Goal: Contribute content: Add original content to the website for others to see

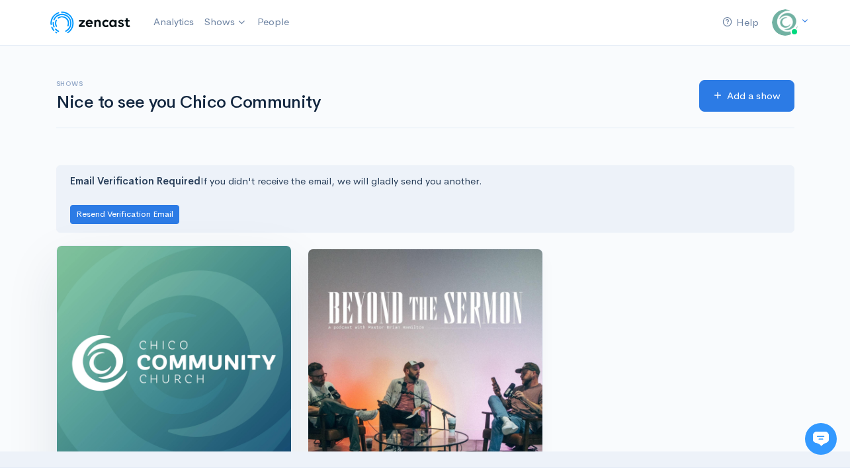
click at [226, 327] on img at bounding box center [174, 363] width 234 height 234
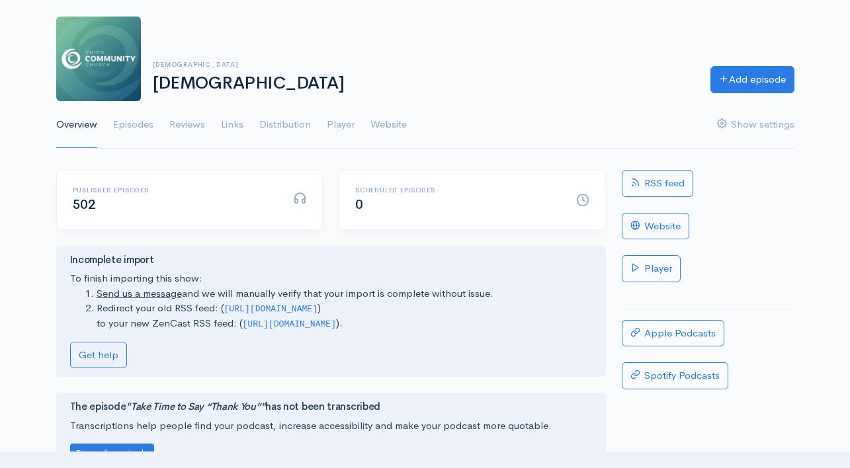
scroll to position [67, 0]
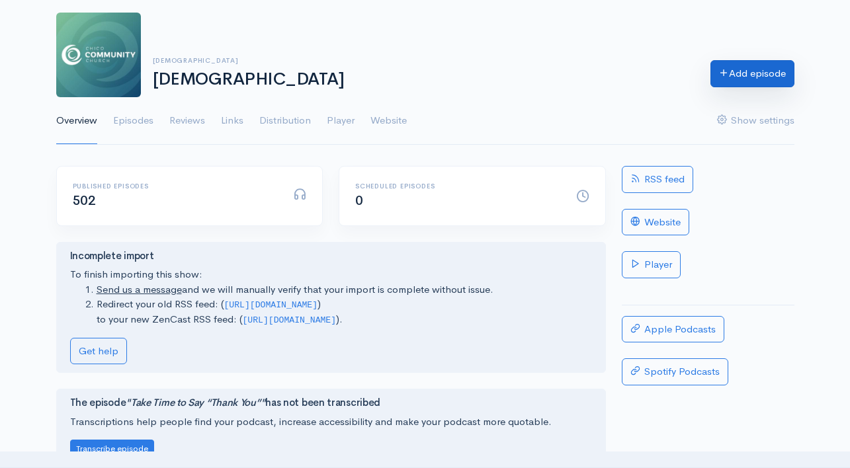
click at [758, 71] on link "Add episode" at bounding box center [753, 73] width 84 height 27
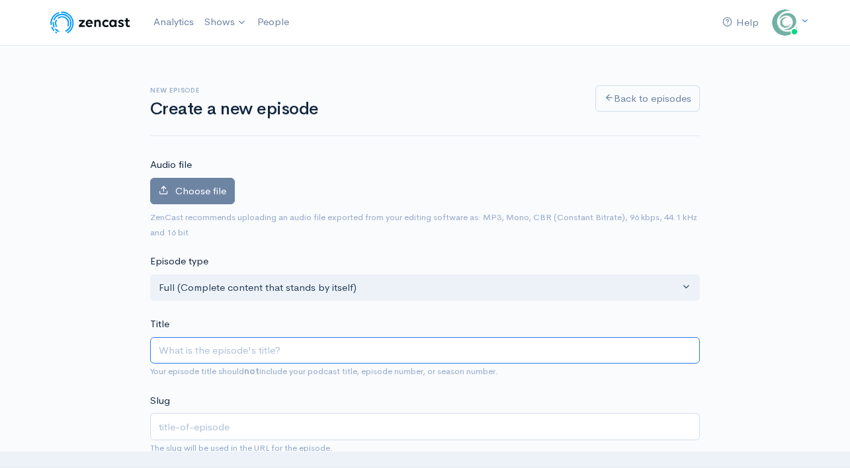
click at [324, 344] on input "Title" at bounding box center [425, 350] width 550 height 27
paste input "Going through the Motions"
type input "Going through the Motions"
type input "going-through-the-motions"
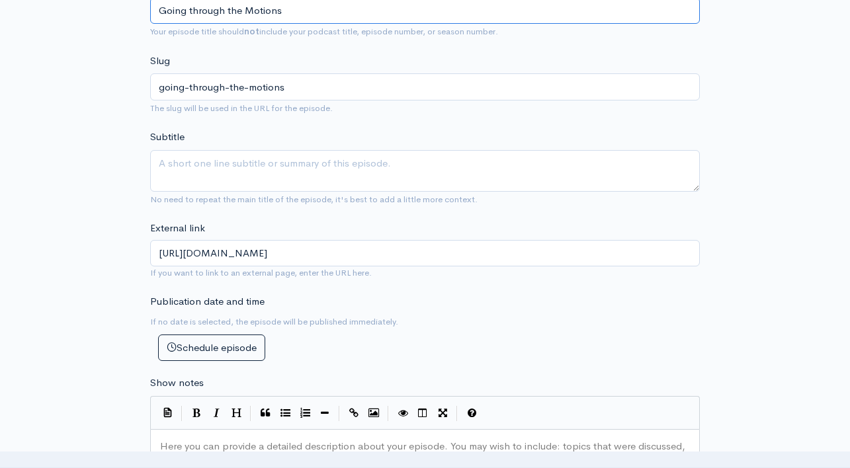
scroll to position [339, 0]
type input "Going through the Motions"
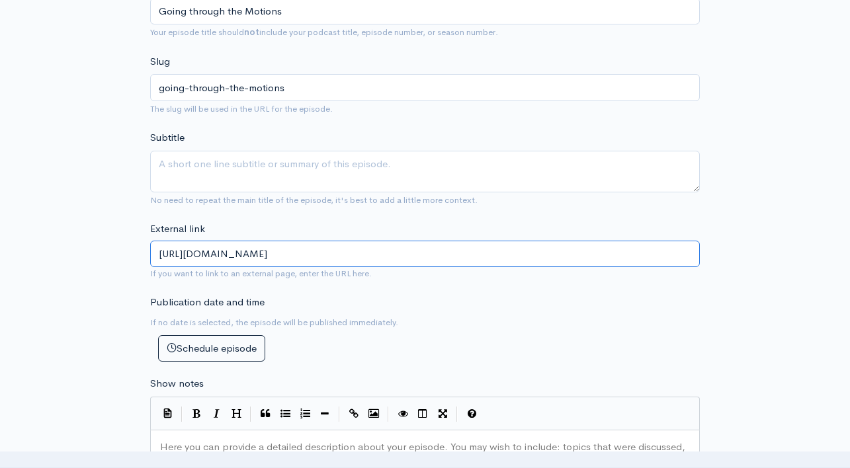
click at [403, 266] on input "[URL][DOMAIN_NAME]" at bounding box center [425, 254] width 550 height 27
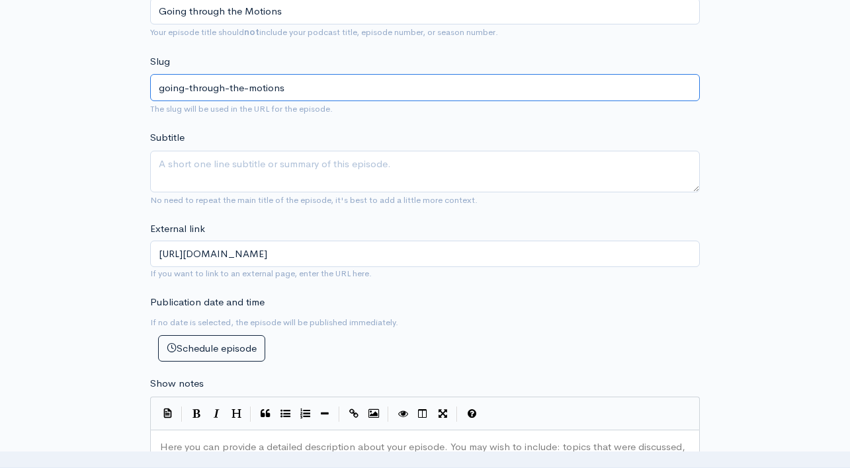
drag, startPoint x: 302, startPoint y: 92, endPoint x: 122, endPoint y: 92, distance: 180.0
click at [122, 92] on div "New episode Create a new episode Back to episodes Audio file Choose file 0 ZenC…" at bounding box center [425, 396] width 754 height 1380
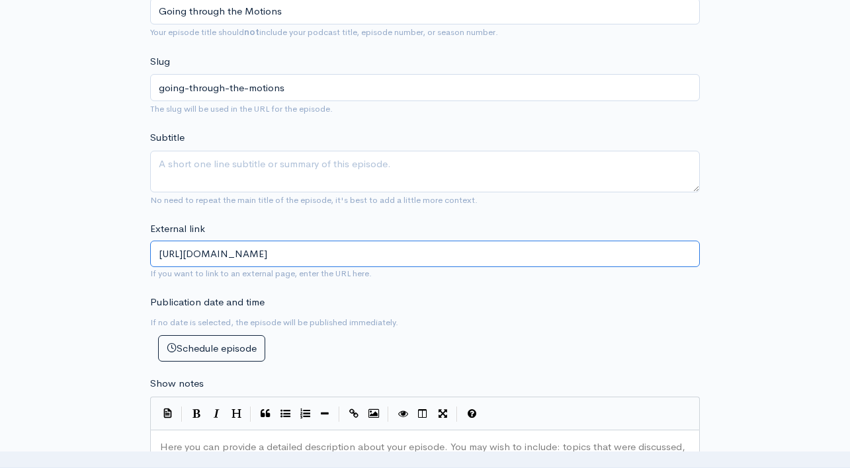
click at [375, 264] on input "[URL][DOMAIN_NAME]" at bounding box center [425, 254] width 550 height 27
paste input "going-through-the-motions"
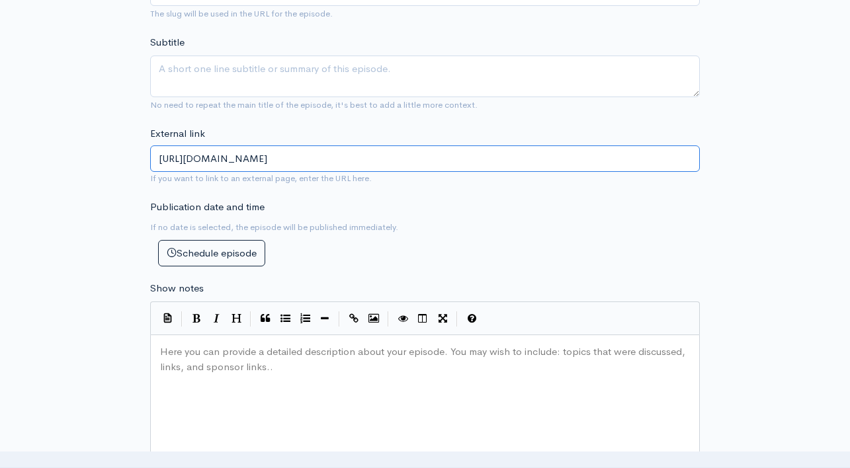
scroll to position [448, 0]
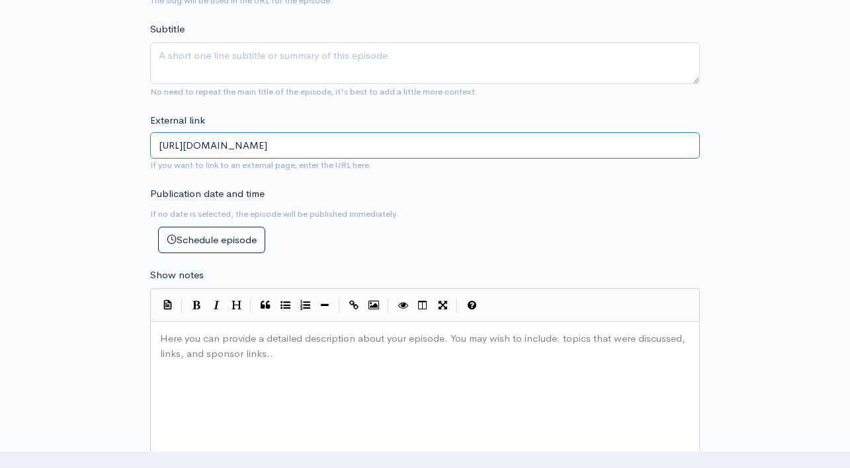
type input "[URL][DOMAIN_NAME]"
click at [321, 369] on div "Here you can provide a detailed description about your episode. You may wish to…" at bounding box center [441, 445] width 568 height 232
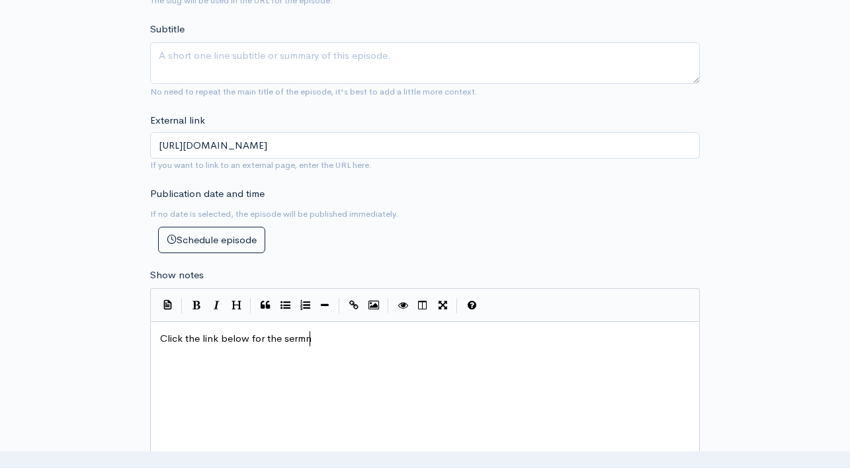
type textarea "Click the link below for the sermni"
type textarea "mon notes,"
type textarea "."
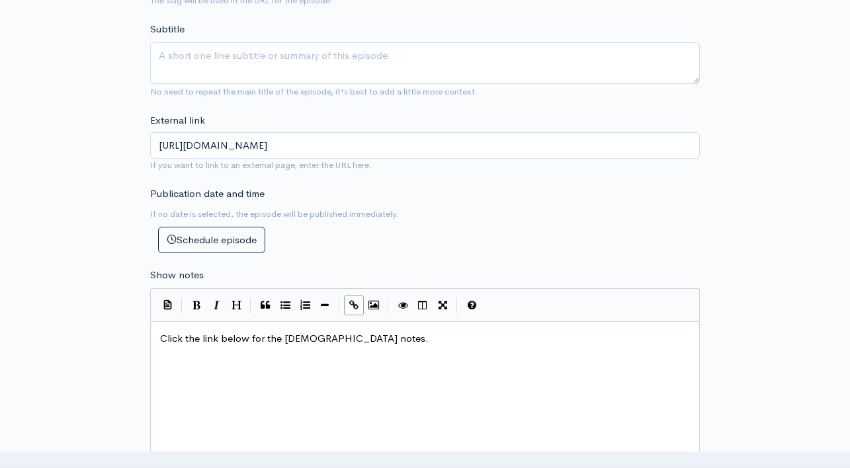
click at [359, 308] on button "Create Link" at bounding box center [354, 306] width 20 height 20
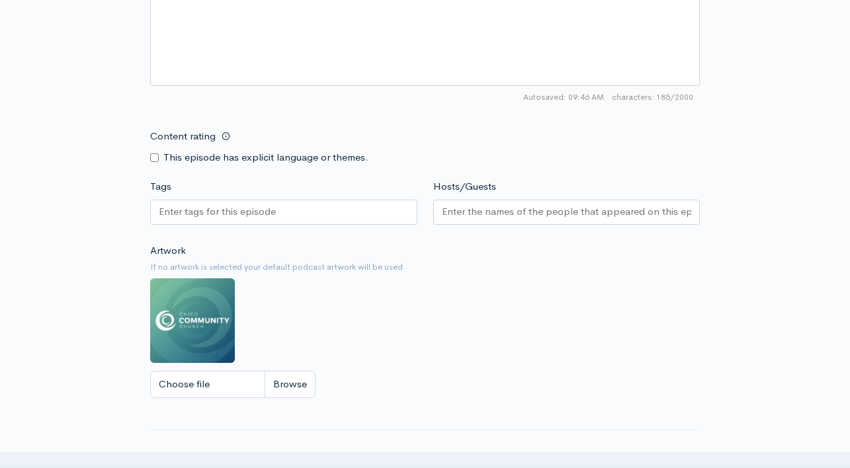
scroll to position [900, 0]
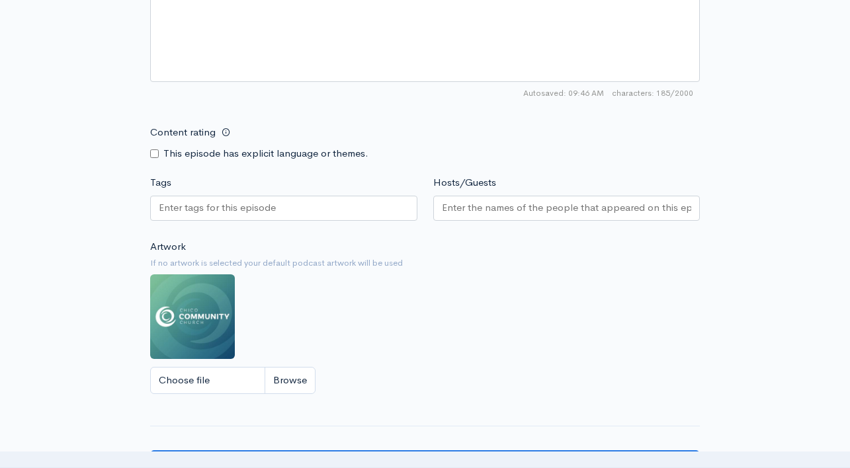
click at [509, 222] on div at bounding box center [566, 211] width 267 height 30
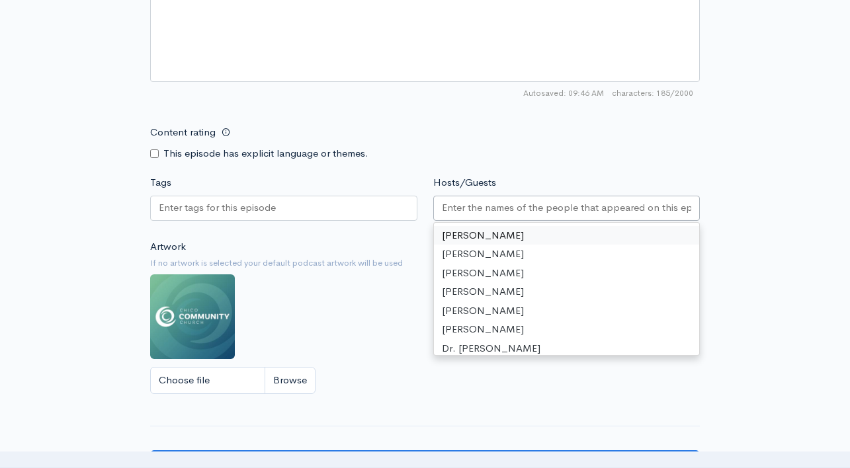
click at [503, 215] on input "Hosts/Guests" at bounding box center [567, 207] width 250 height 15
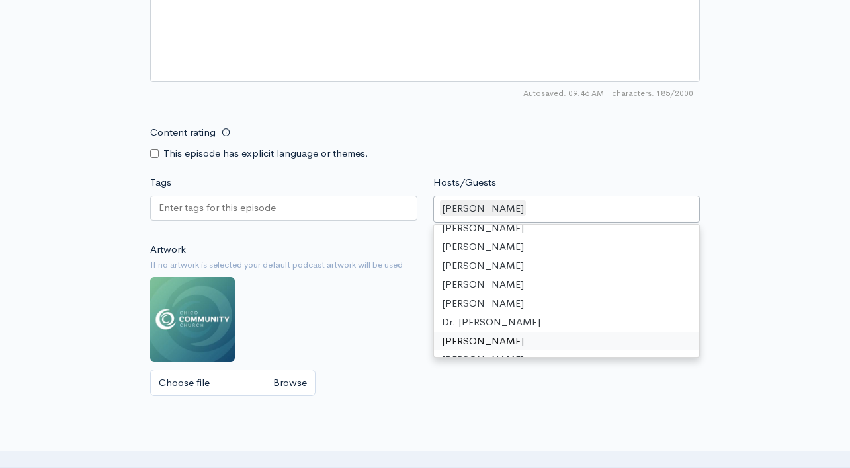
click at [392, 339] on div "Artwork If no artwork is selected your default podcast artwork will be used Cho…" at bounding box center [425, 323] width 550 height 163
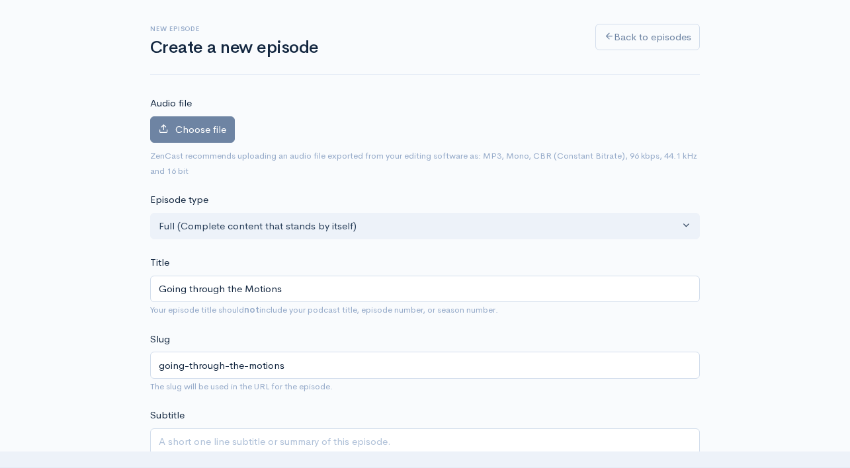
scroll to position [0, 0]
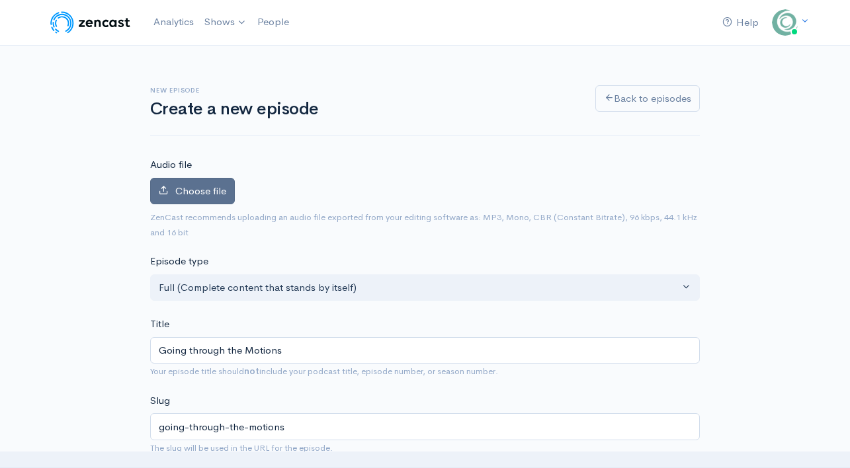
click at [200, 190] on span "Choose file" at bounding box center [200, 191] width 51 height 13
click at [0, 0] on input "Choose file" at bounding box center [0, 0] width 0 height 0
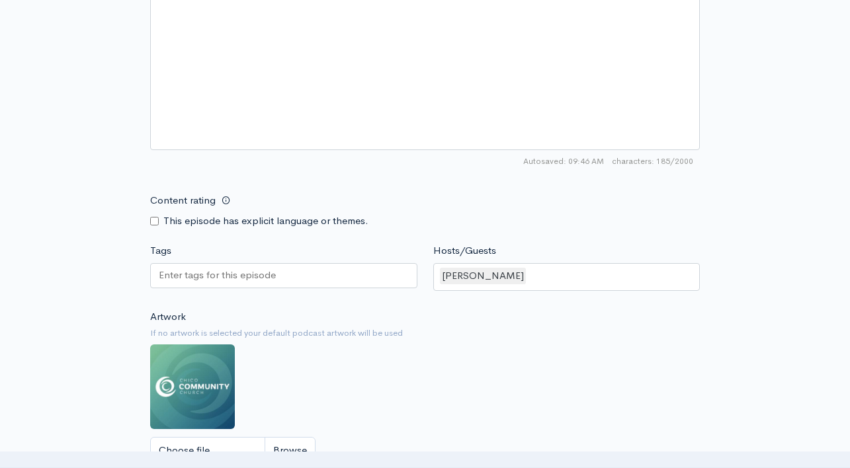
scroll to position [1206, 0]
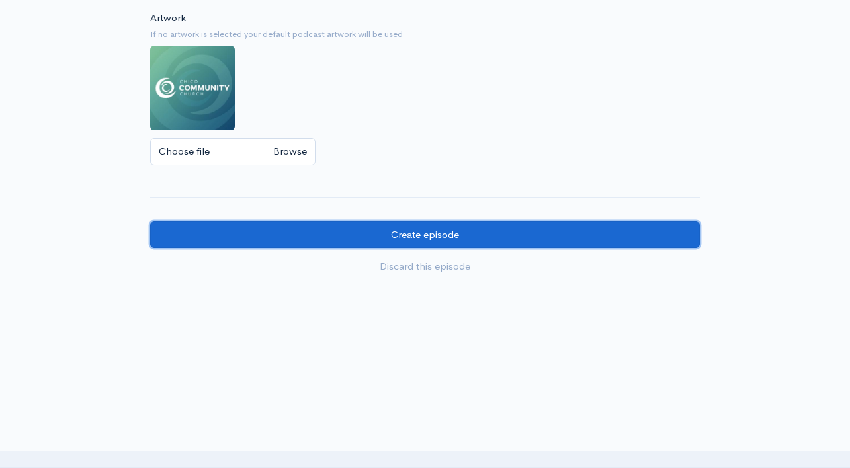
click at [527, 234] on input "Create episode" at bounding box center [425, 235] width 550 height 27
